Goal: Book appointment/travel/reservation

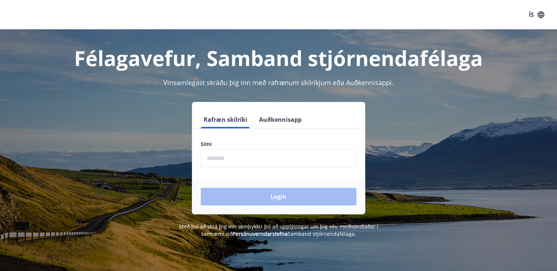
click at [313, 159] on input "phone" at bounding box center [279, 158] width 156 height 18
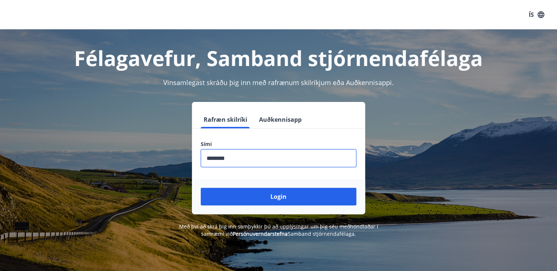
type input "********"
click at [201, 188] on button "Login" at bounding box center [279, 197] width 156 height 18
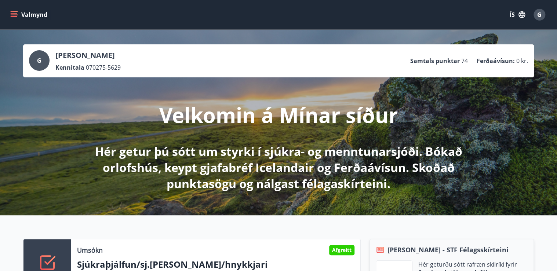
click at [15, 15] on icon "menu" at bounding box center [15, 14] width 8 height 1
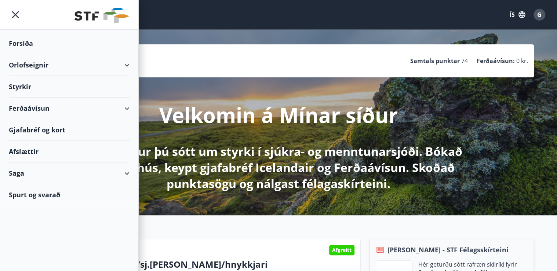
click at [127, 64] on div "Orlofseignir" at bounding box center [69, 65] width 121 height 22
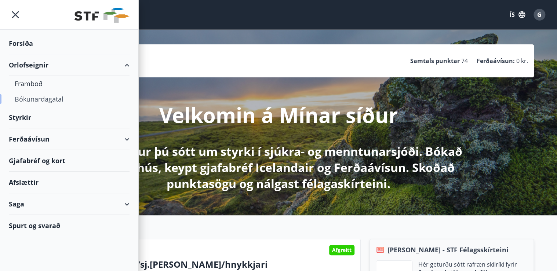
click at [48, 98] on div "Bókunardagatal" at bounding box center [69, 98] width 109 height 15
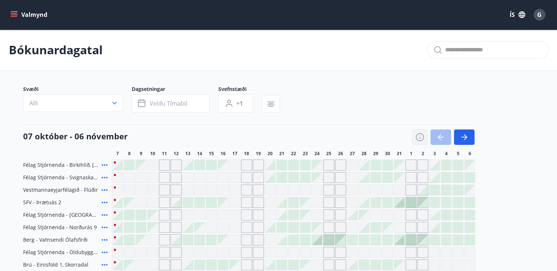
click at [418, 136] on icon "button" at bounding box center [419, 137] width 9 height 9
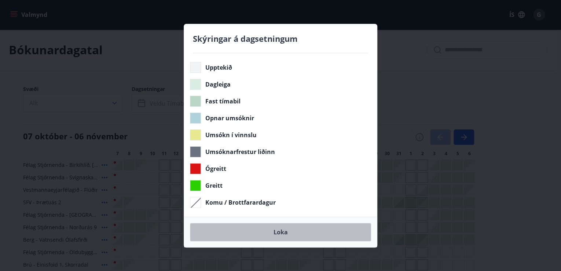
click at [273, 232] on button "Loka" at bounding box center [280, 232] width 181 height 18
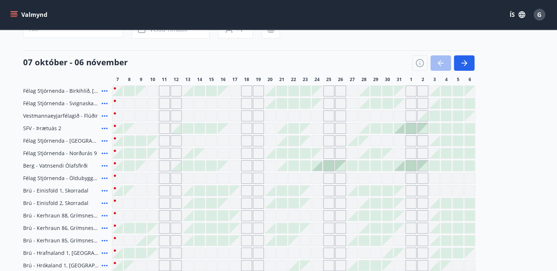
scroll to position [88, 0]
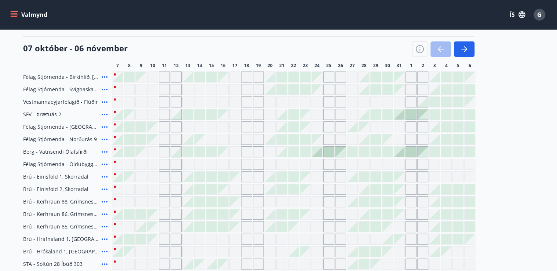
click at [105, 127] on icon at bounding box center [104, 127] width 9 height 9
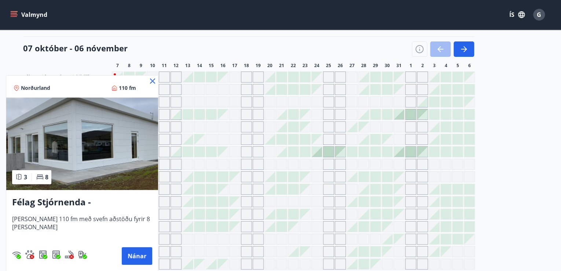
click at [151, 81] on icon at bounding box center [152, 80] width 5 height 5
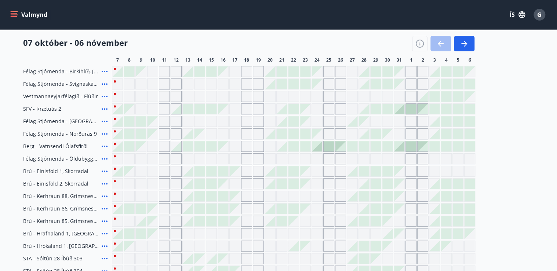
scroll to position [92, 0]
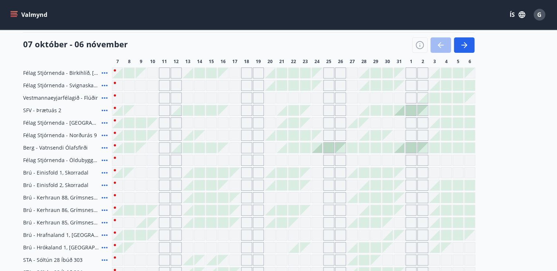
click at [103, 135] on icon at bounding box center [104, 135] width 9 height 9
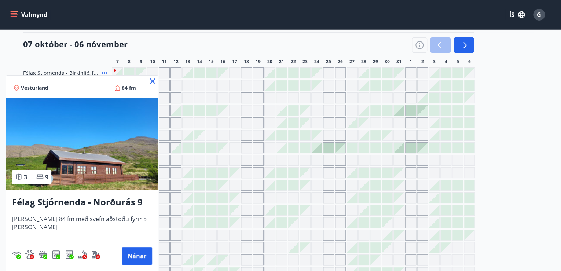
click at [148, 81] on icon at bounding box center [152, 81] width 9 height 9
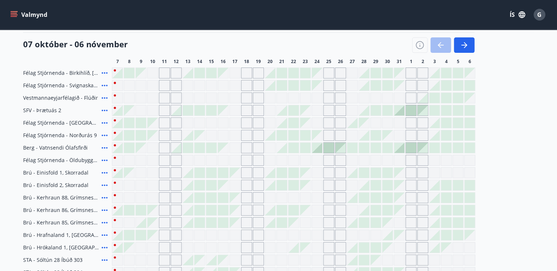
scroll to position [63, 0]
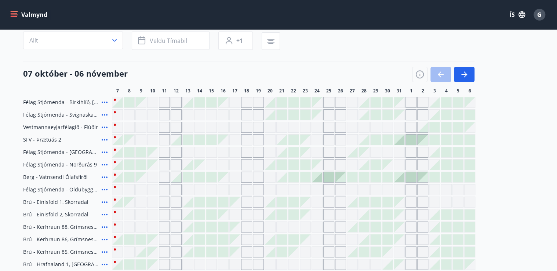
click at [106, 102] on icon at bounding box center [104, 102] width 9 height 9
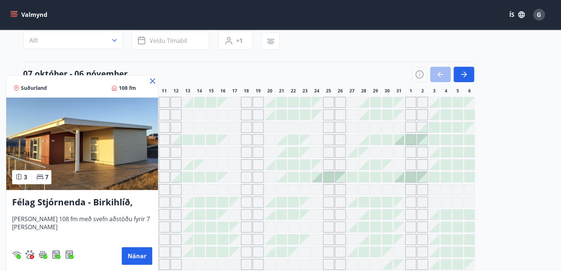
click at [152, 78] on icon at bounding box center [152, 81] width 9 height 9
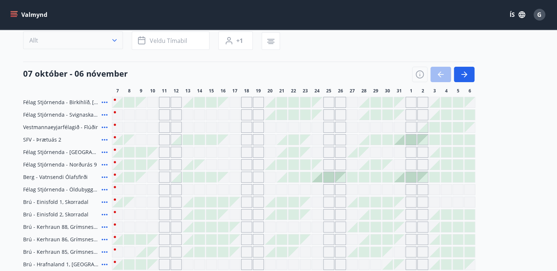
click at [115, 41] on icon "button" at bounding box center [114, 40] width 7 height 7
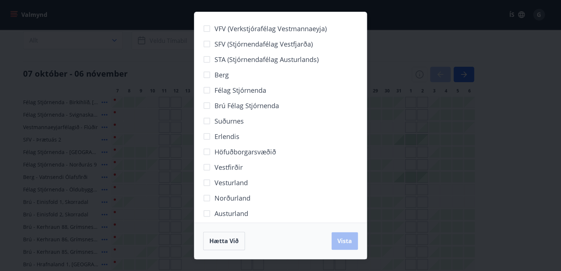
click at [235, 153] on span "Höfuðborgarsvæðið" at bounding box center [246, 152] width 62 height 10
click at [343, 241] on span "Vista" at bounding box center [344, 241] width 15 height 8
